Goal: Task Accomplishment & Management: Use online tool/utility

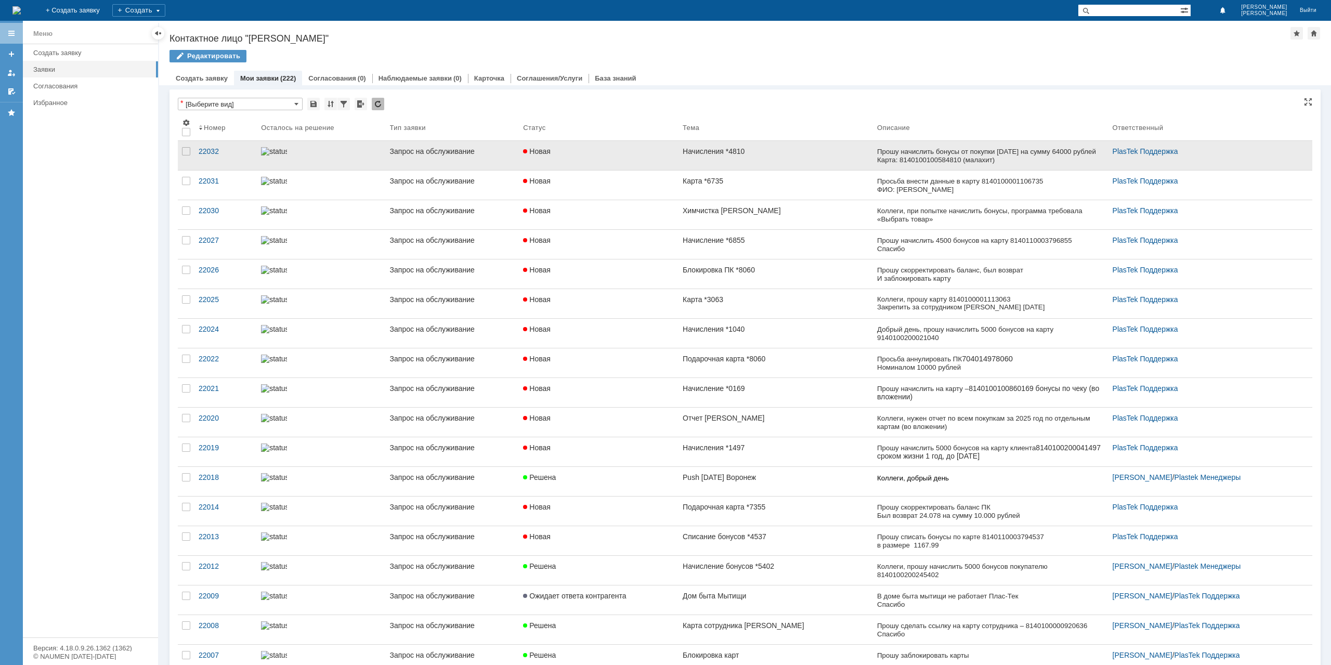
click at [773, 157] on link "Начисления *4810" at bounding box center [776, 155] width 194 height 29
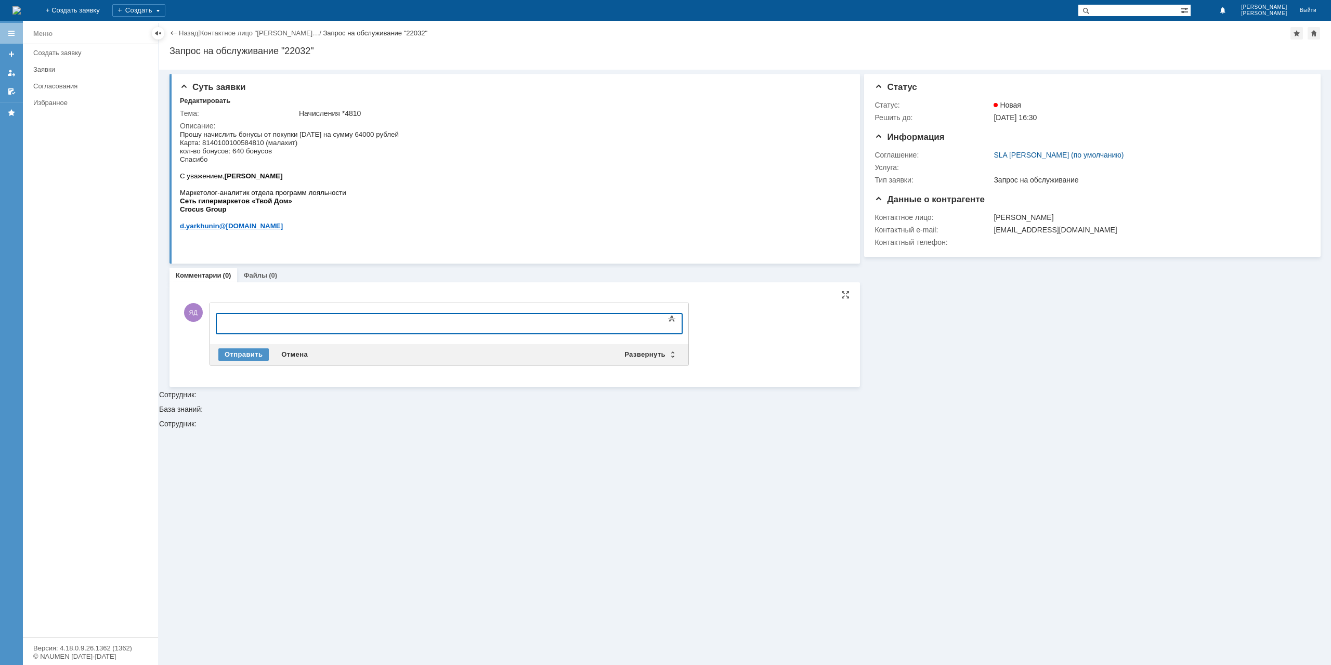
click at [264, 267] on div "Суть заявки Редактировать Тема: Начисления *4810 Описание: Комментарии (0) Файл…" at bounding box center [515, 228] width 691 height 317
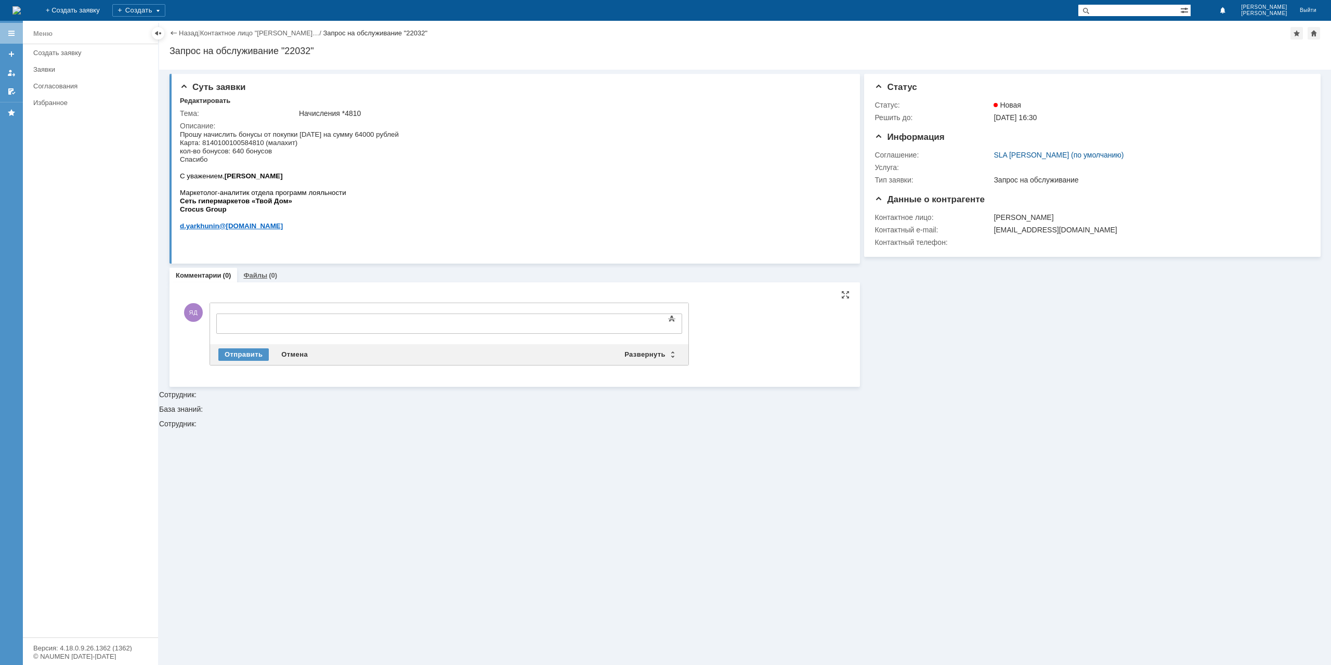
click at [262, 271] on link "Файлы" at bounding box center [255, 275] width 24 height 8
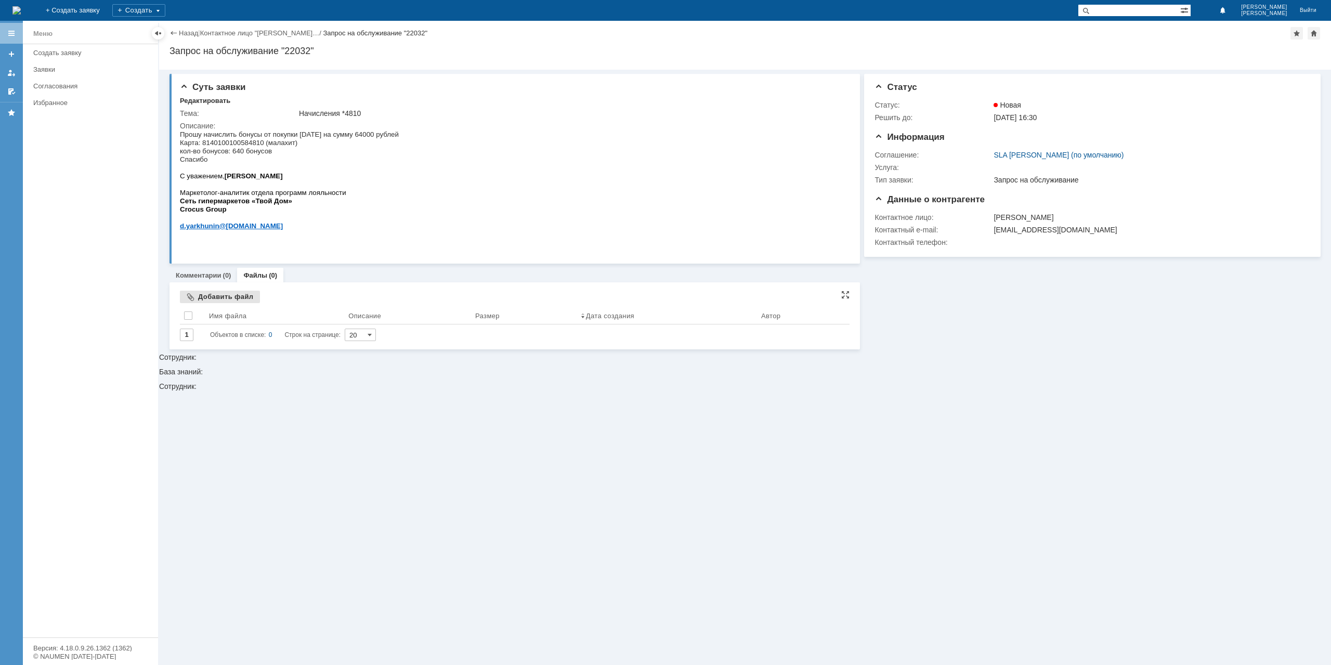
click at [204, 300] on div "Добавить файл" at bounding box center [220, 297] width 80 height 12
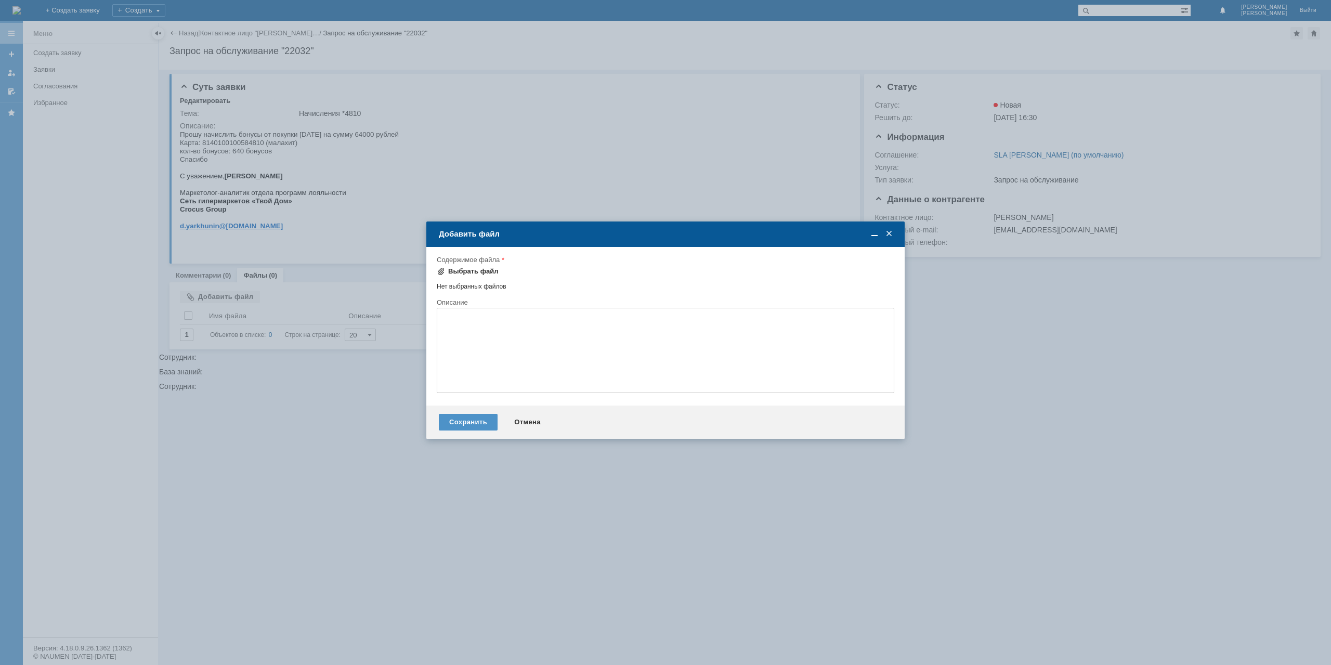
click at [457, 269] on div "Выбрать файл" at bounding box center [473, 271] width 50 height 8
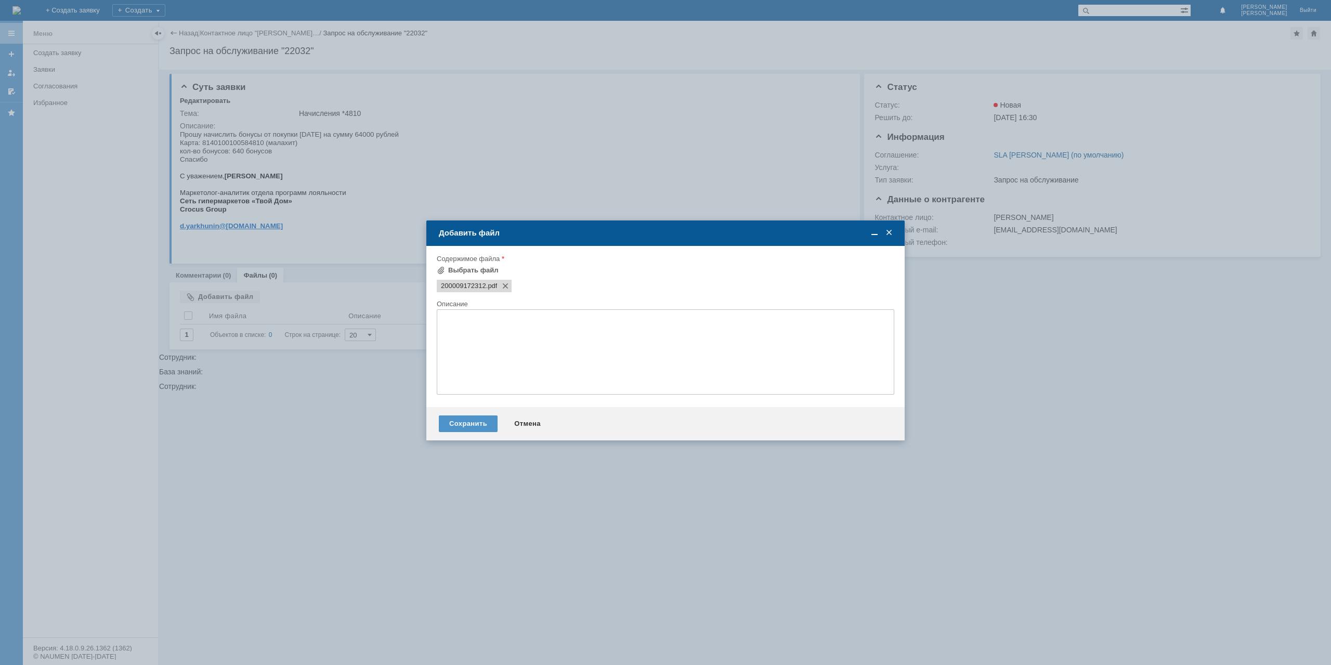
click at [516, 338] on textarea at bounding box center [666, 351] width 458 height 85
type textarea "Служебная записка"
click at [468, 418] on div "Сохранить Отмена" at bounding box center [665, 423] width 478 height 33
click at [465, 420] on div "Сохранить Отмена" at bounding box center [665, 423] width 478 height 33
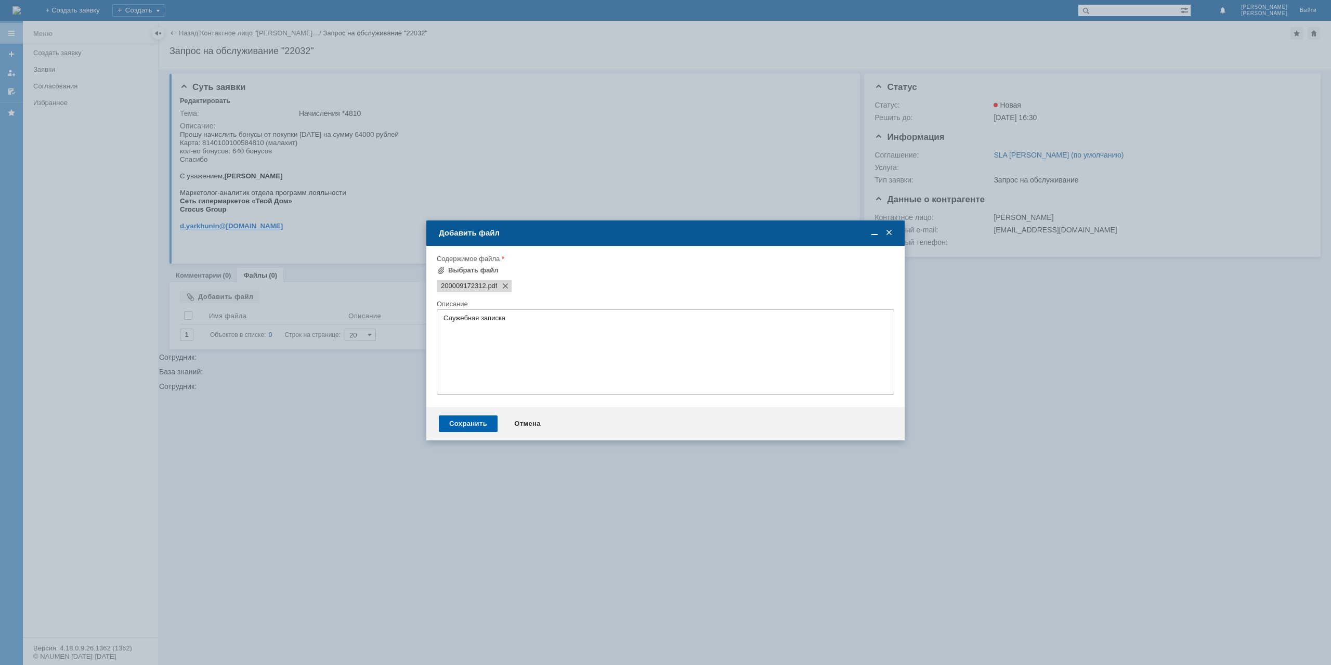
click at [464, 420] on div "Сохранить" at bounding box center [468, 423] width 59 height 17
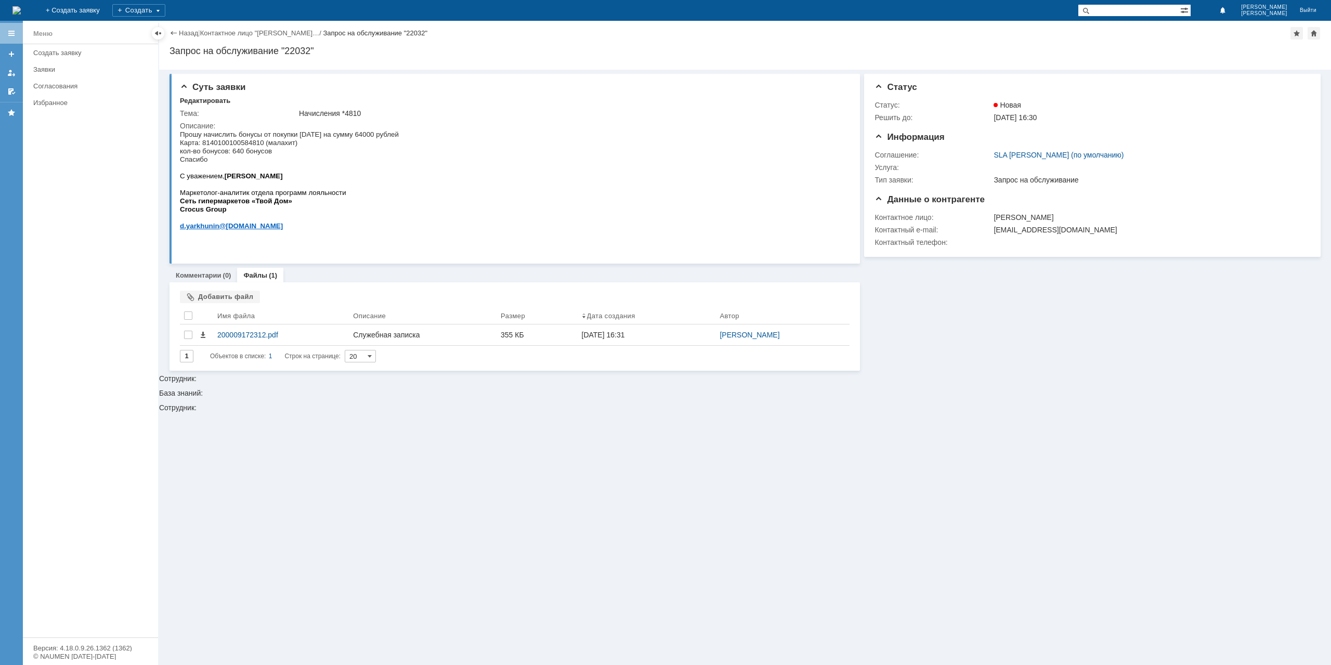
click at [193, 28] on div "Назад | Контактное лицо "[PERSON_NAME]… / Запрос на обслуживание "22032"" at bounding box center [745, 33] width 1151 height 12
click at [188, 37] on link "Назад" at bounding box center [188, 33] width 19 height 8
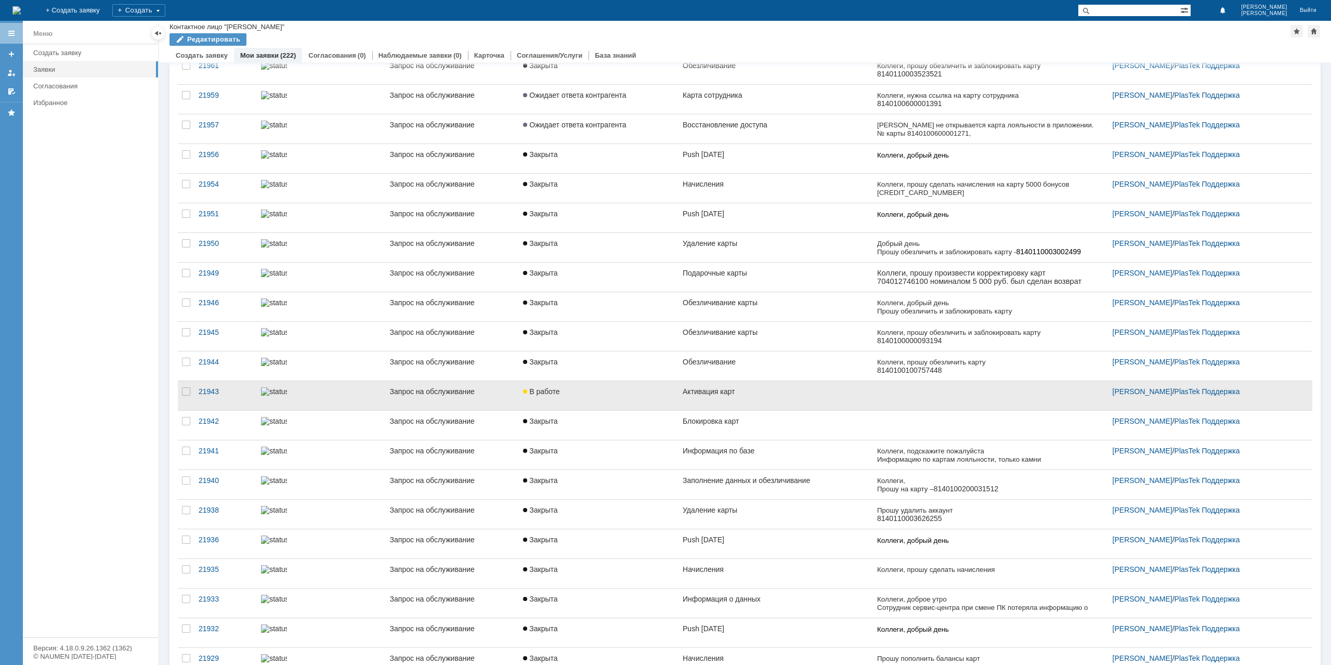
click at [779, 399] on link "Активация карт" at bounding box center [776, 395] width 194 height 29
